Goal: Information Seeking & Learning: Learn about a topic

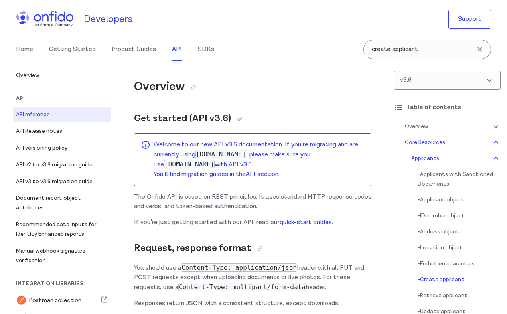
select select "bash"
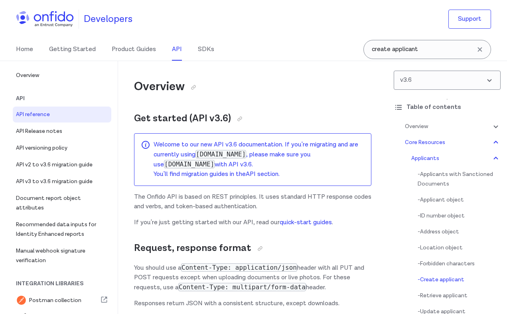
select select "bash"
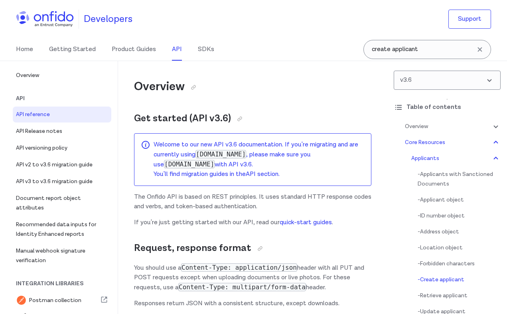
select select "bash"
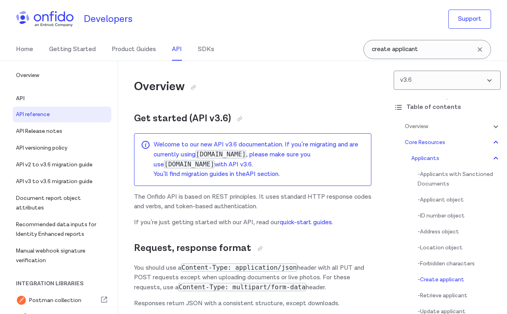
select select "bash"
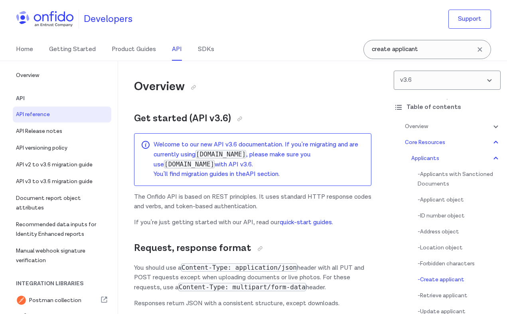
select select "bash"
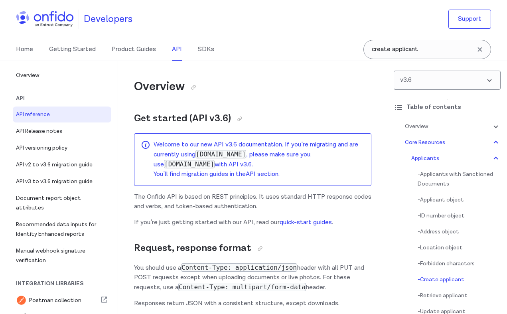
select select "bash"
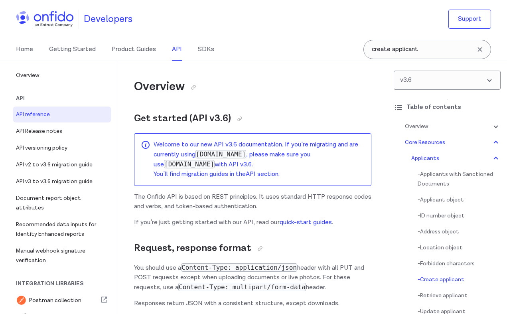
select select "bash"
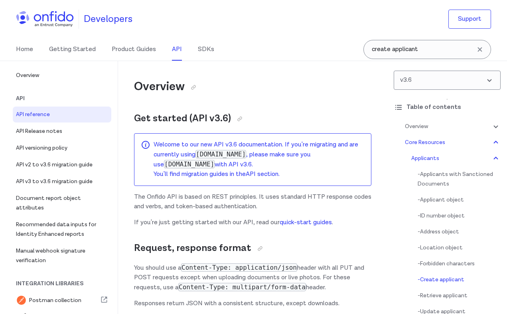
select select "bash"
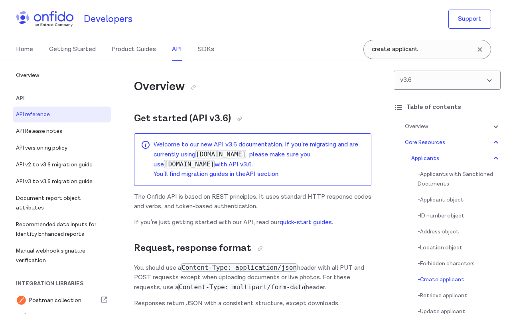
select select "bash"
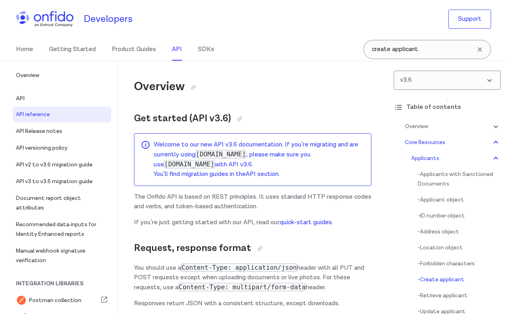
select select "bash"
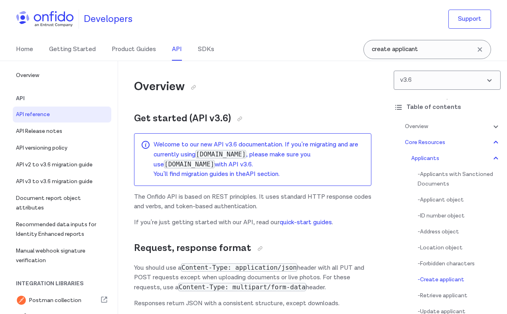
select select "bash"
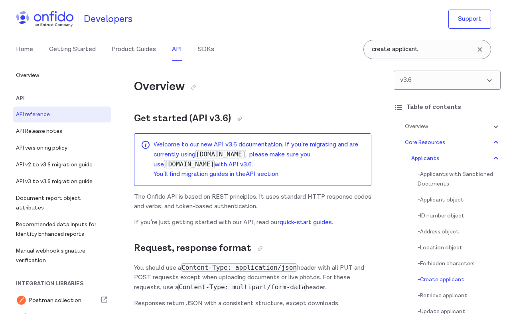
select select "bash"
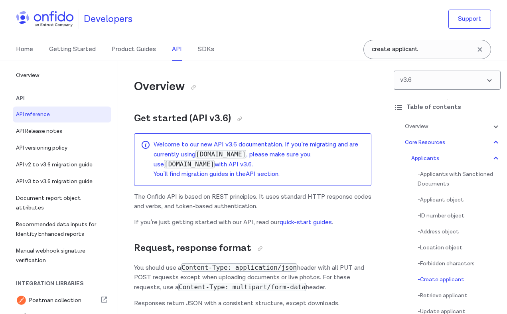
select select "bash"
select select "ruby"
select select "bash"
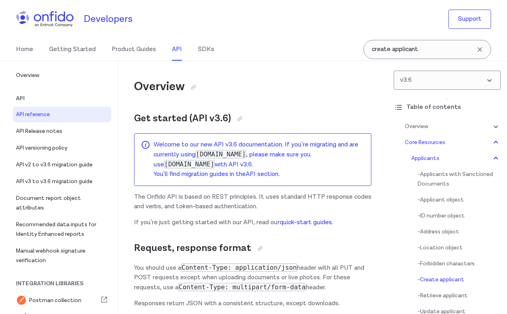
select select "bash"
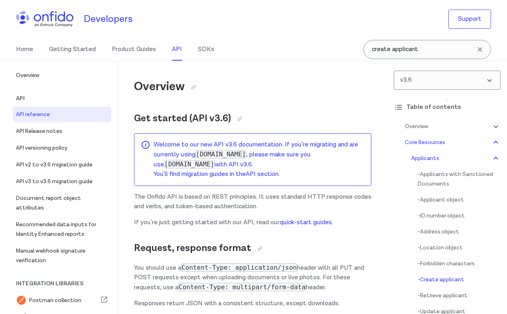
select select "bash"
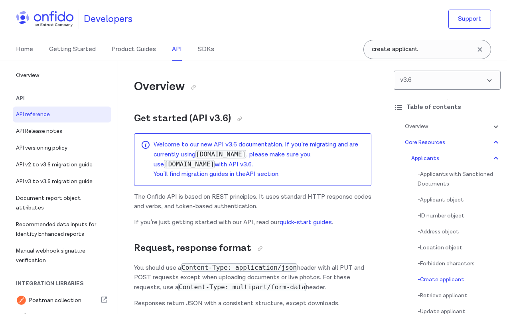
select select "bash"
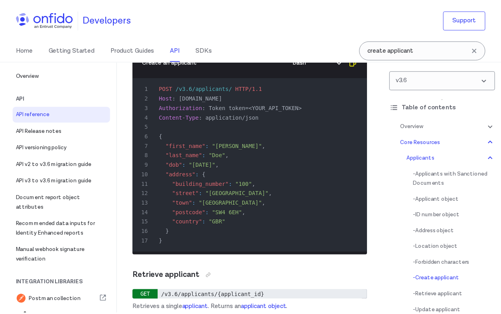
scroll to position [13902, 0]
